Goal: Task Accomplishment & Management: Use online tool/utility

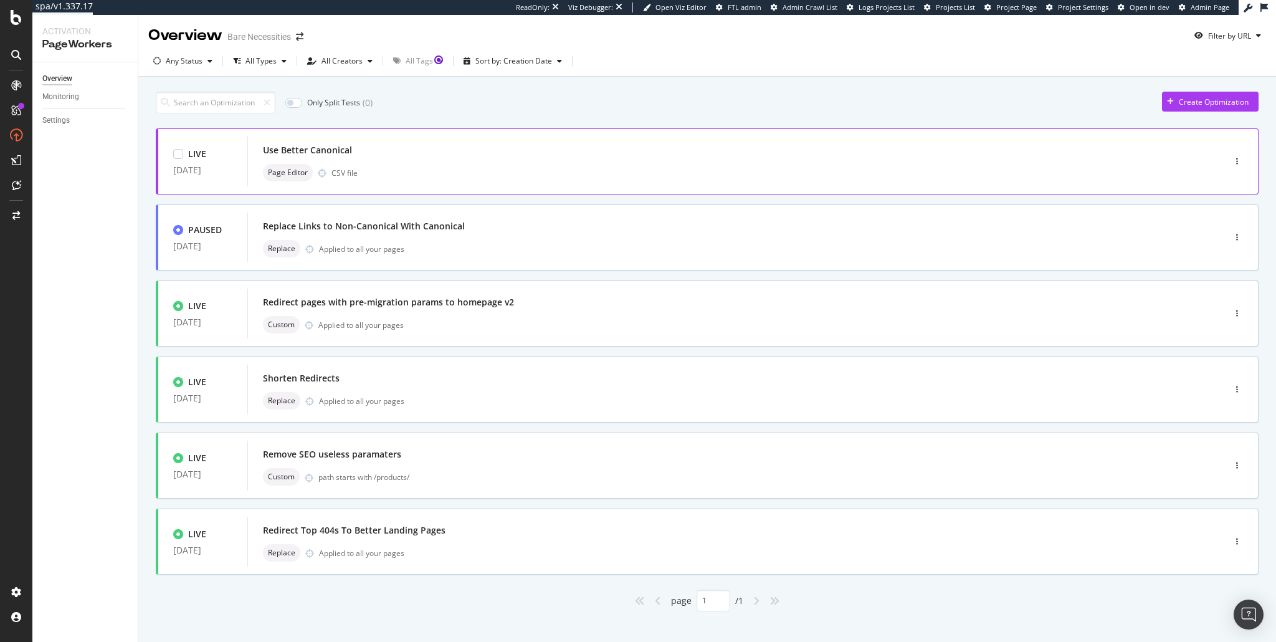
click at [445, 168] on div "Page Editor CSV file" at bounding box center [717, 172] width 908 height 17
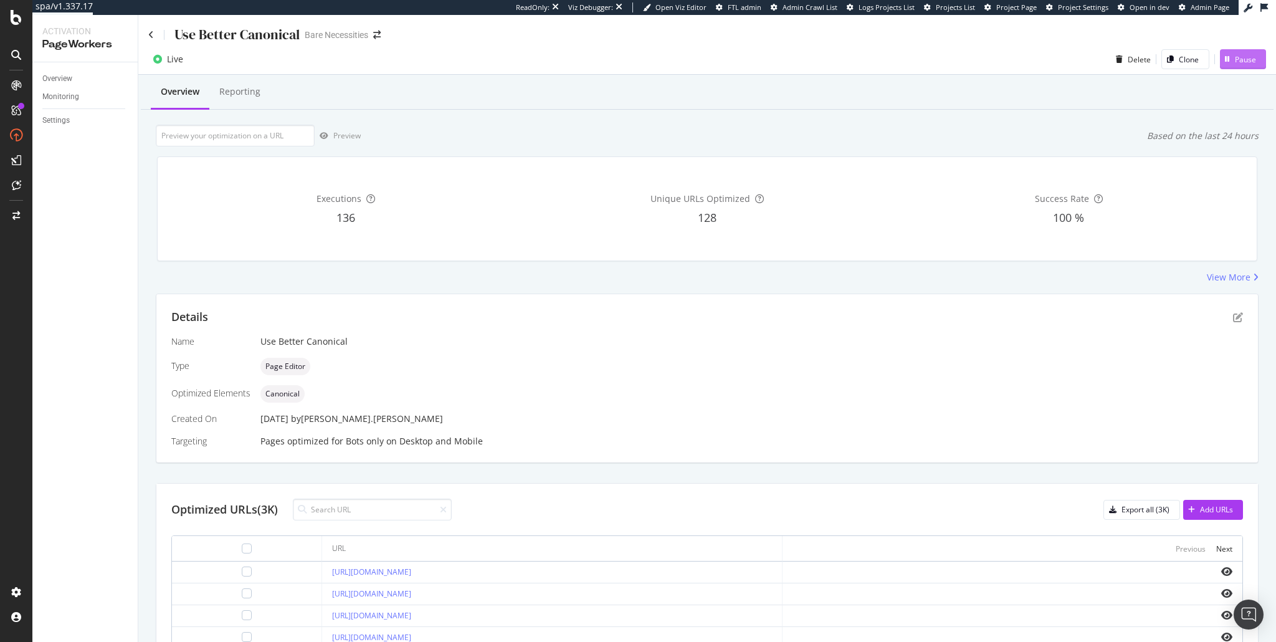
click at [1245, 57] on div "Pause" at bounding box center [1245, 59] width 21 height 11
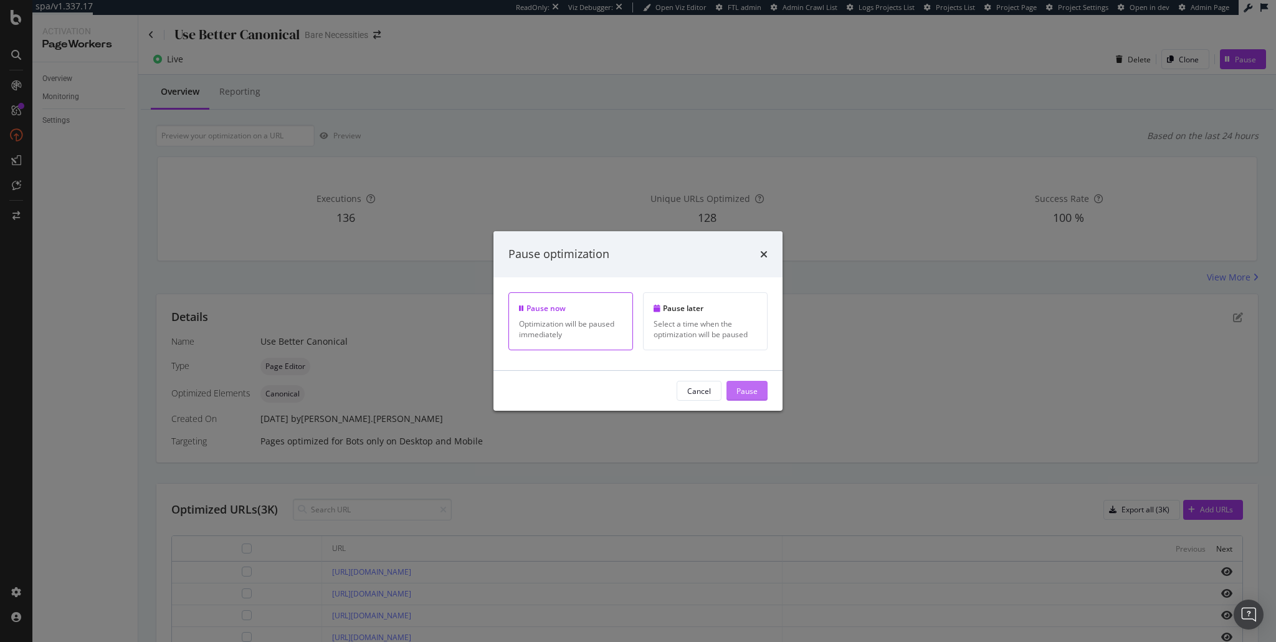
click at [750, 388] on div "Pause" at bounding box center [747, 390] width 21 height 11
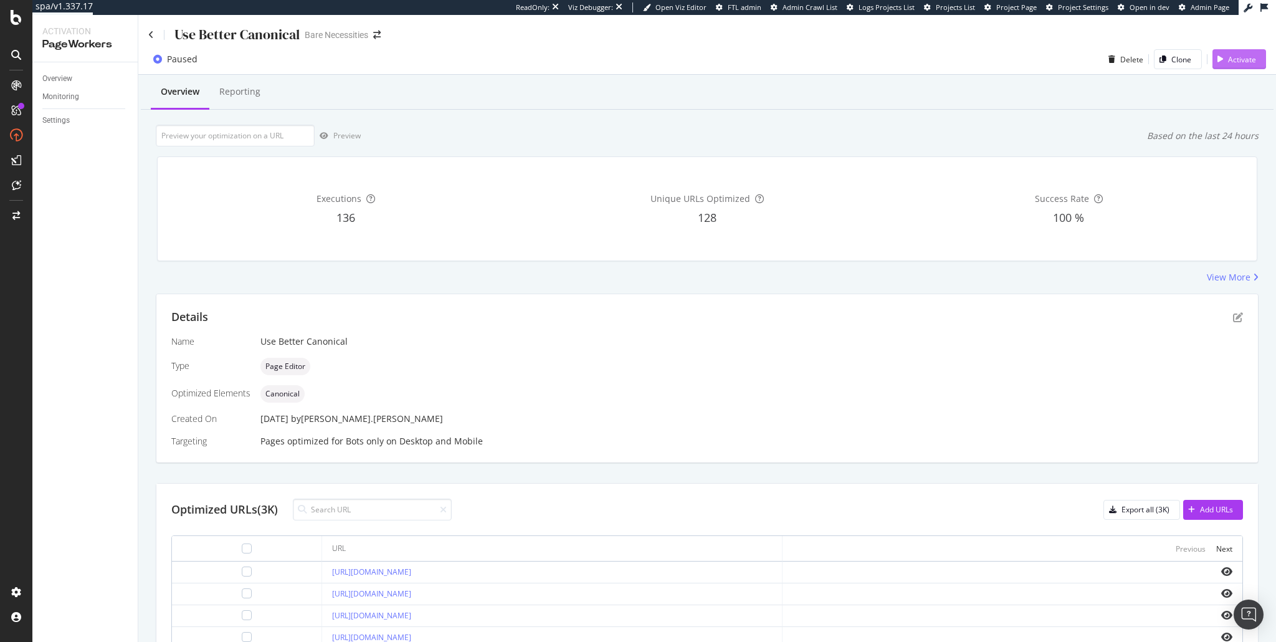
click at [1241, 63] on div "Activate" at bounding box center [1242, 59] width 28 height 11
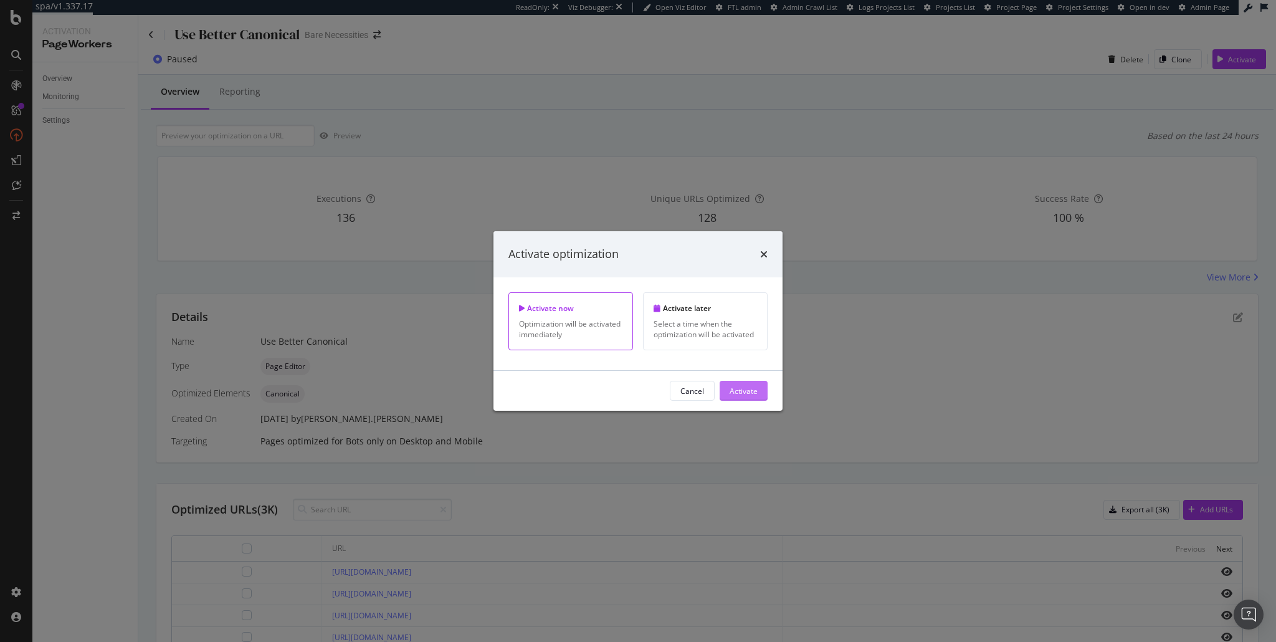
click at [735, 389] on div "Activate" at bounding box center [744, 390] width 28 height 11
